Goal: Transaction & Acquisition: Purchase product/service

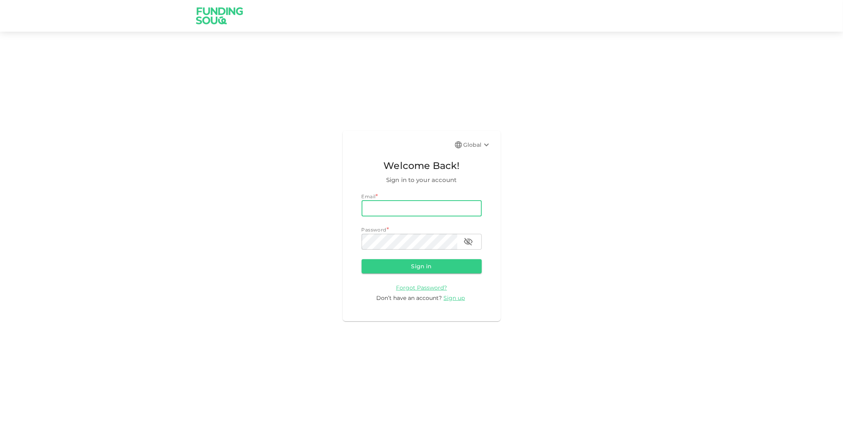
click at [389, 211] on input "email" at bounding box center [422, 208] width 120 height 16
type input "[PERSON_NAME][EMAIL_ADDRESS][DOMAIN_NAME]"
click at [362, 259] on button "Sign in" at bounding box center [422, 266] width 120 height 14
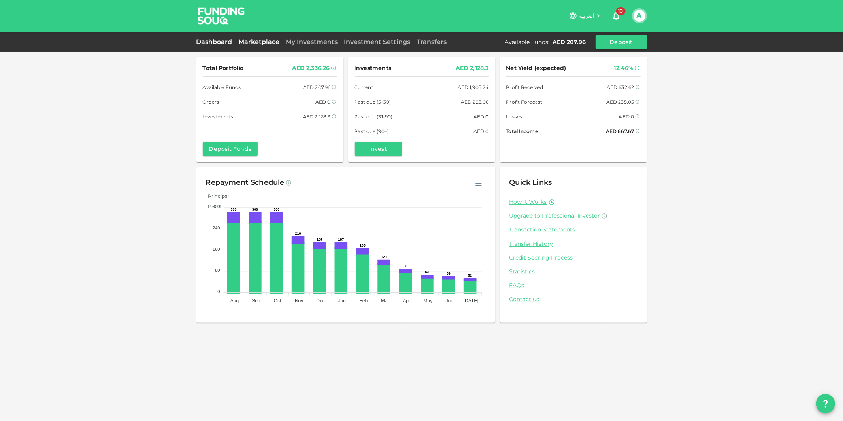
click at [248, 39] on link "Marketplace" at bounding box center [259, 42] width 47 height 8
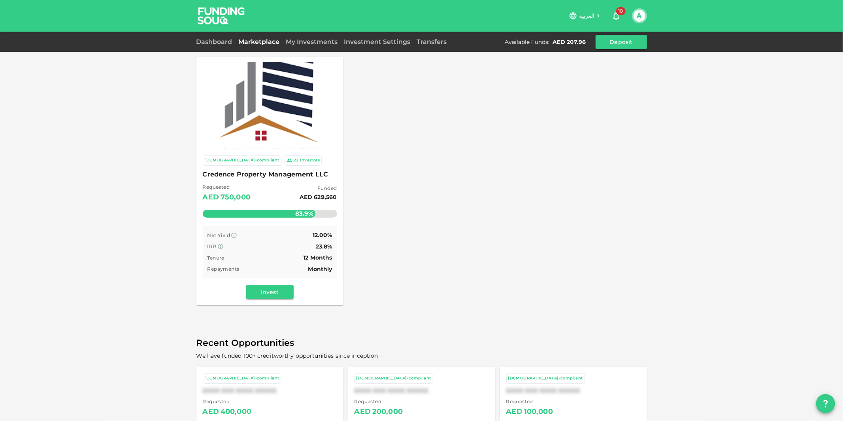
click at [279, 92] on img at bounding box center [269, 105] width 131 height 131
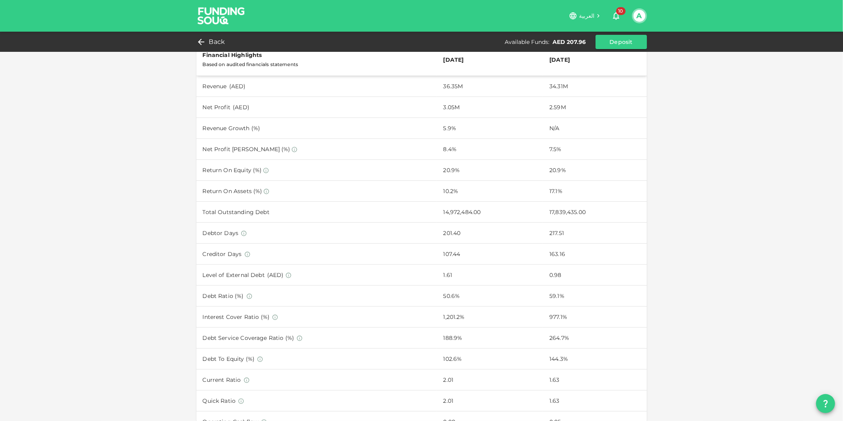
scroll to position [362, 0]
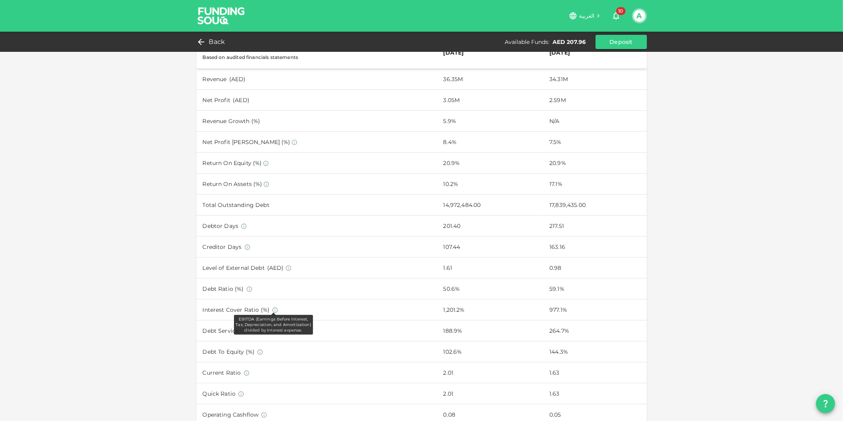
click at [272, 307] on icon at bounding box center [275, 310] width 6 height 6
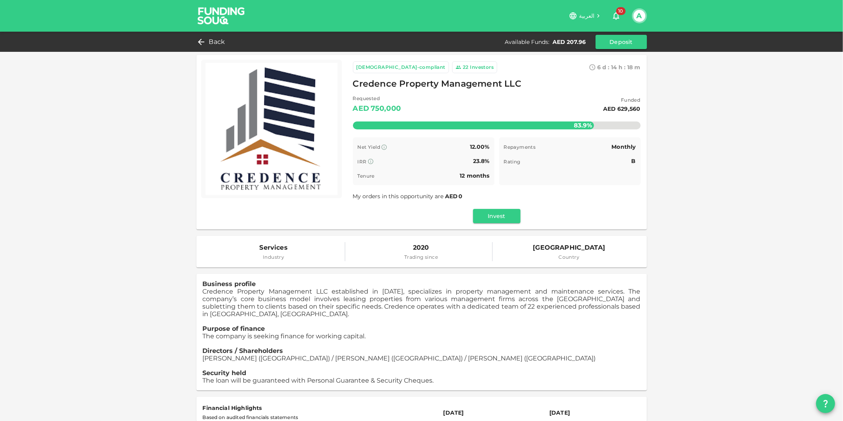
scroll to position [0, 0]
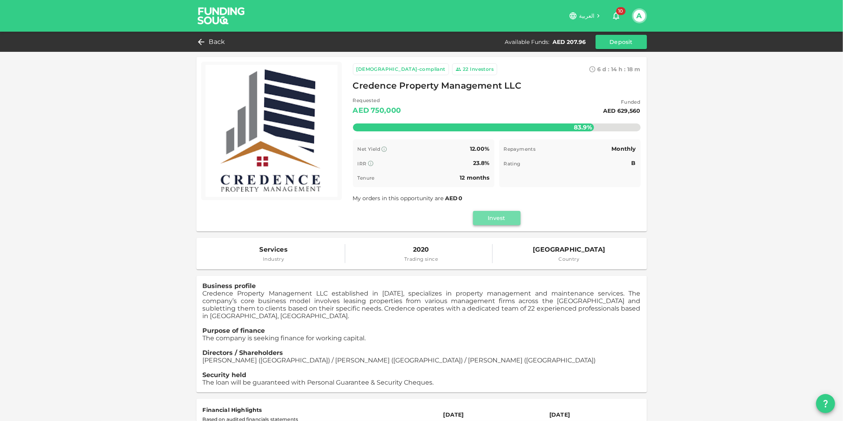
click at [488, 220] on button "Invest" at bounding box center [496, 218] width 47 height 14
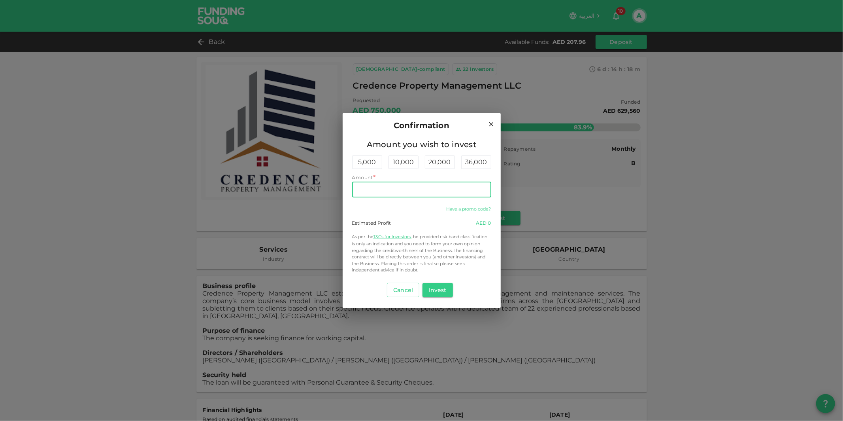
click at [420, 191] on input "Amount" at bounding box center [421, 189] width 139 height 16
type input "2"
type input "200"
click at [436, 290] on button "Invest" at bounding box center [438, 290] width 30 height 14
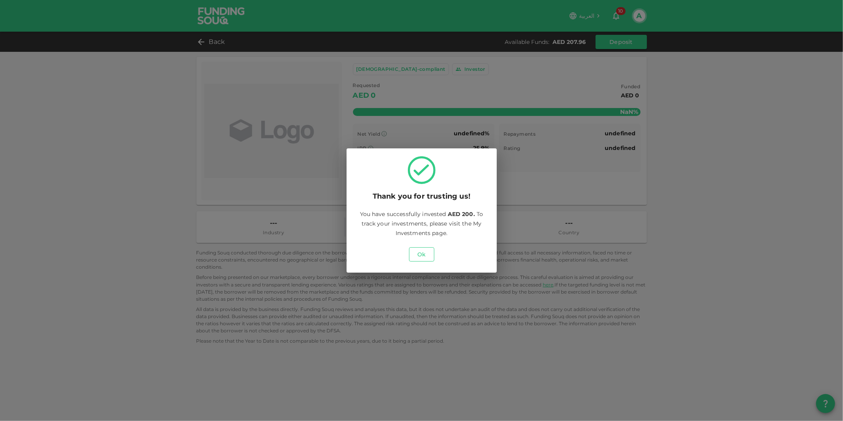
click at [424, 254] on button "Ok" at bounding box center [421, 254] width 25 height 14
